Goal: Task Accomplishment & Management: Manage account settings

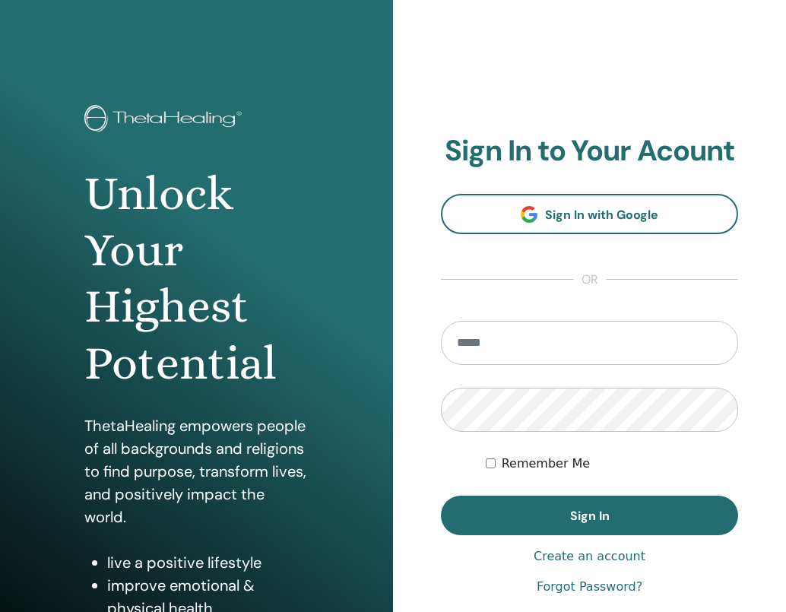
click at [405, 158] on div "**********" at bounding box center [589, 365] width 393 height 730
type input "**********"
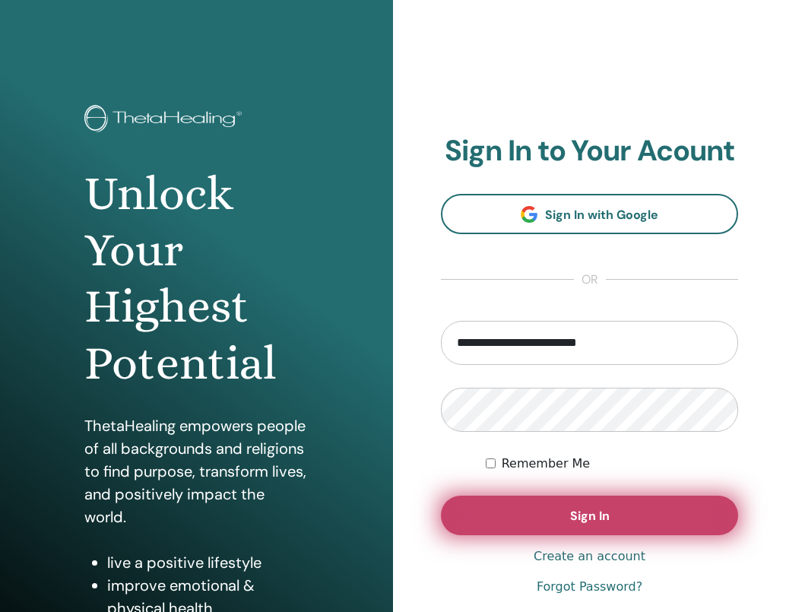
drag, startPoint x: 588, startPoint y: 510, endPoint x: 579, endPoint y: 506, distance: 9.2
click at [588, 510] on span "Sign In" at bounding box center [590, 516] width 40 height 16
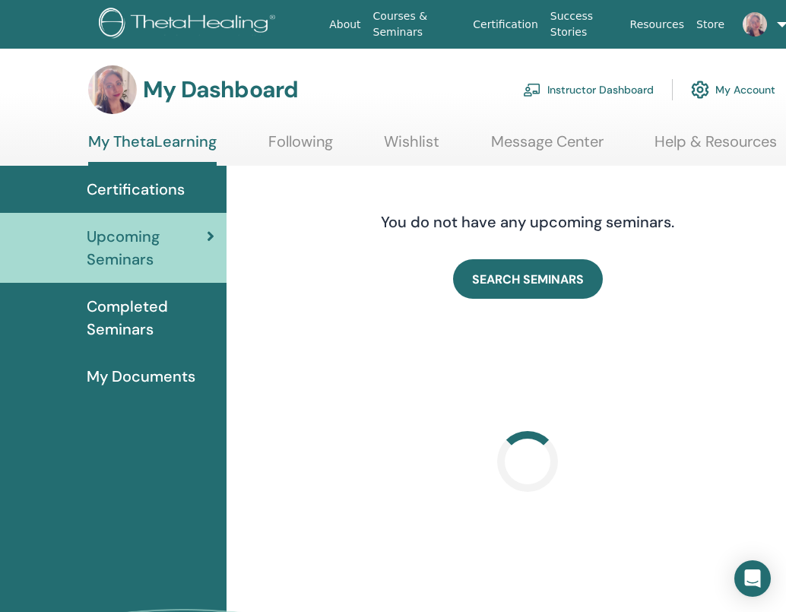
scroll to position [2, 6]
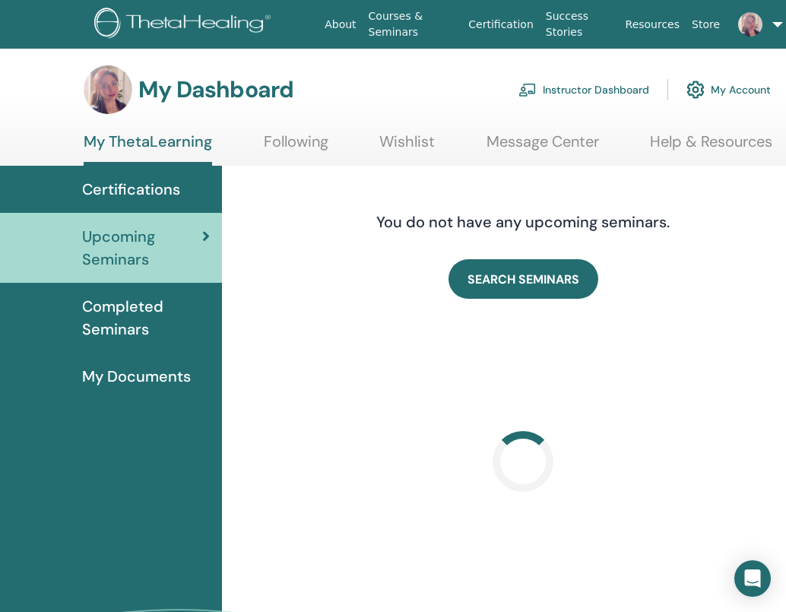
click at [566, 90] on link "Instructor Dashboard" at bounding box center [584, 89] width 131 height 33
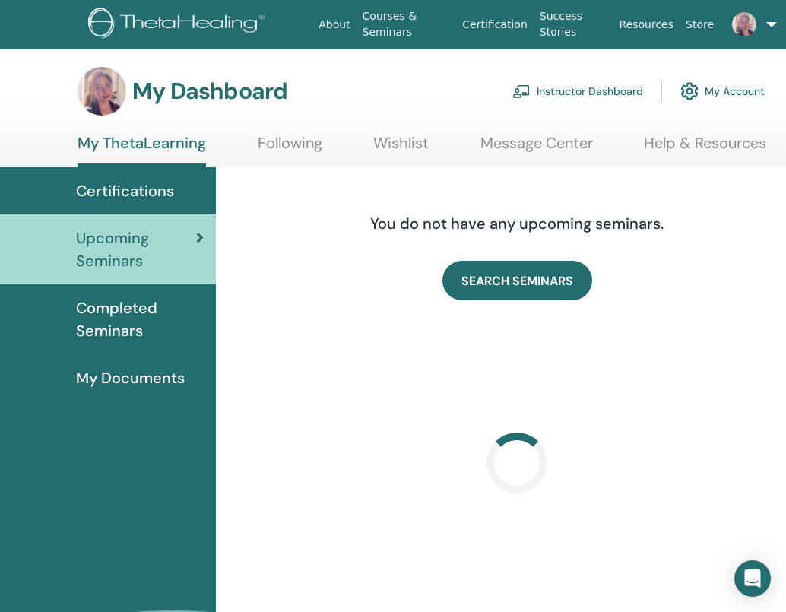
scroll to position [0, 6]
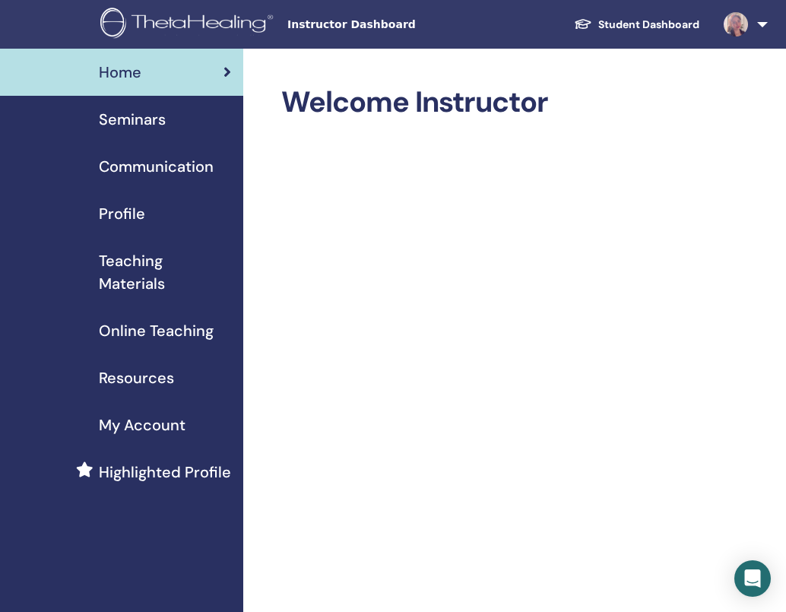
click at [113, 116] on span "Seminars" at bounding box center [132, 119] width 67 height 23
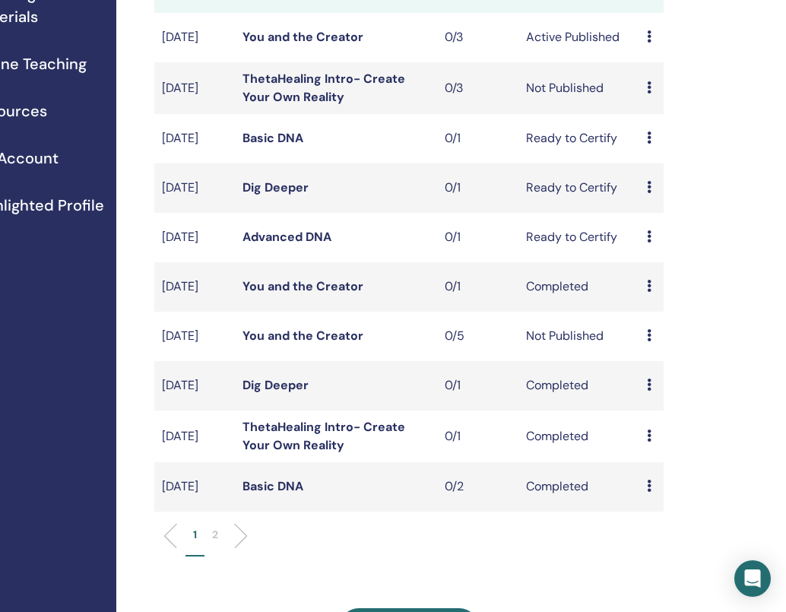
scroll to position [268, 141]
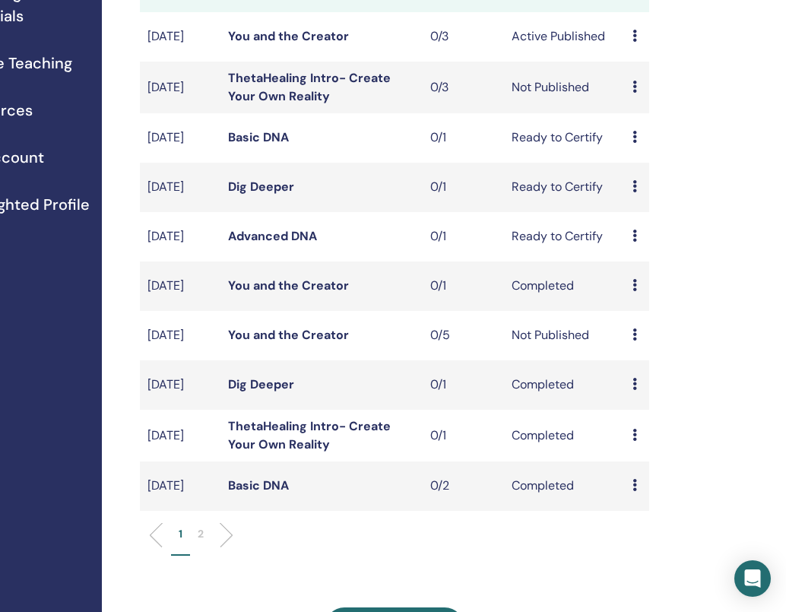
click at [635, 93] on icon at bounding box center [635, 87] width 5 height 12
click at [632, 189] on p "Cancel" at bounding box center [650, 188] width 58 height 18
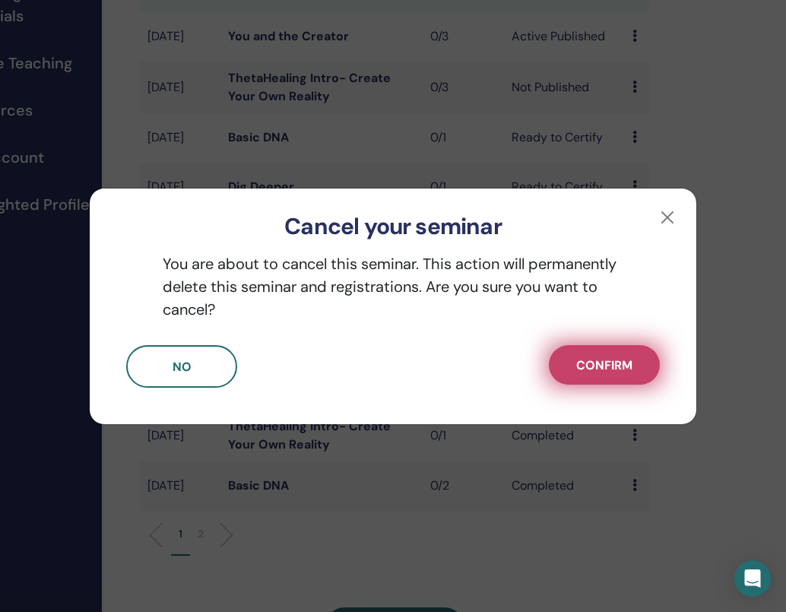
click at [582, 357] on span "Confirm" at bounding box center [604, 365] width 56 height 16
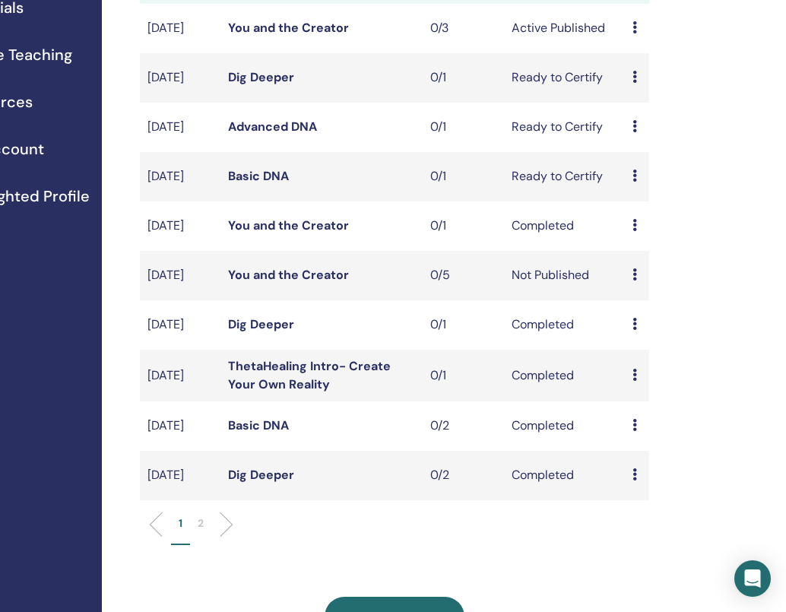
click at [637, 281] on icon at bounding box center [635, 274] width 5 height 12
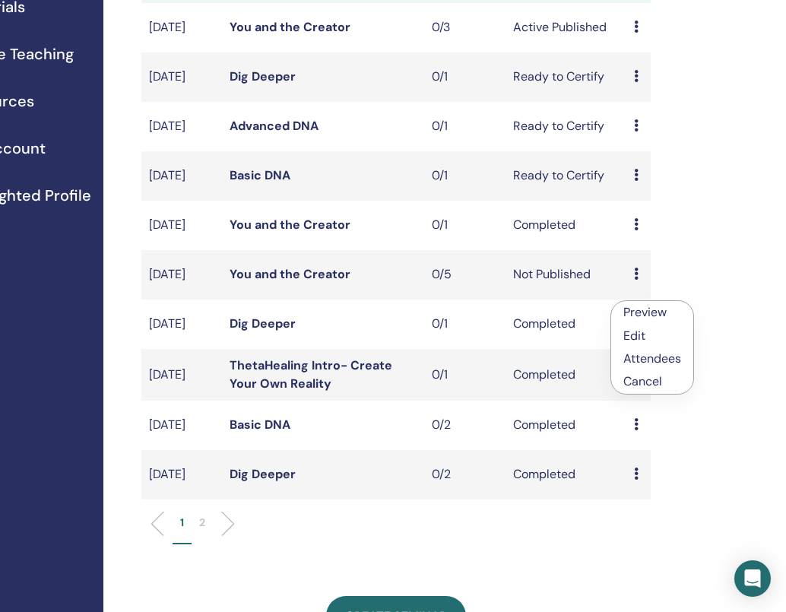
click at [637, 382] on p "Cancel" at bounding box center [653, 382] width 58 height 18
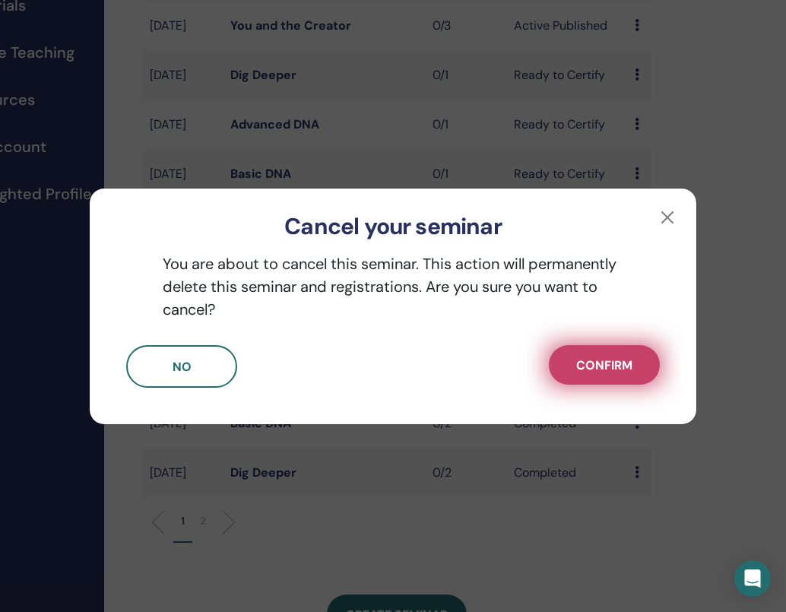
click at [578, 357] on span "Confirm" at bounding box center [604, 365] width 56 height 16
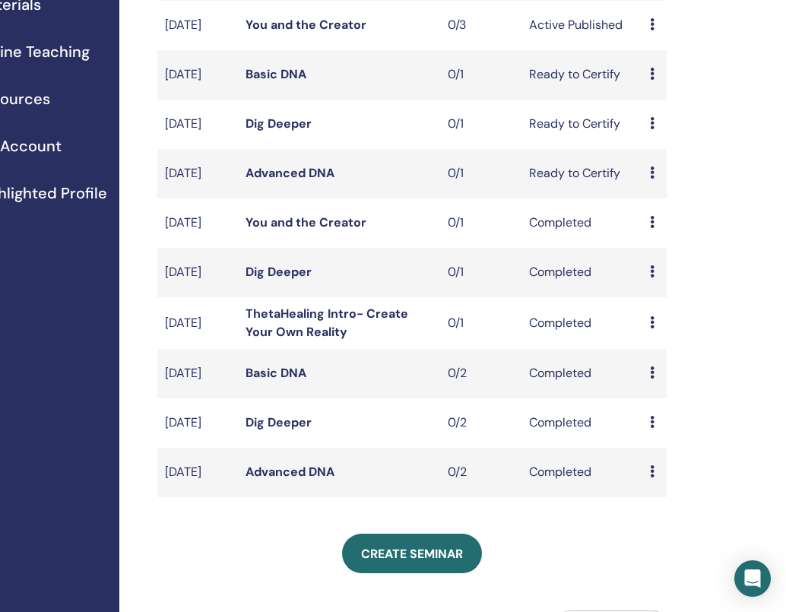
scroll to position [276, 124]
